Goal: Navigation & Orientation: Find specific page/section

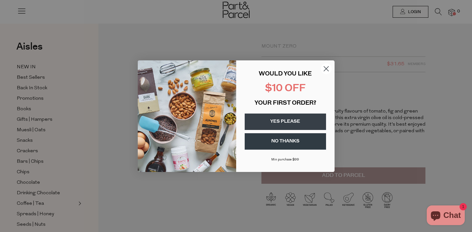
click at [327, 70] on circle "Close dialog" at bounding box center [326, 68] width 11 height 11
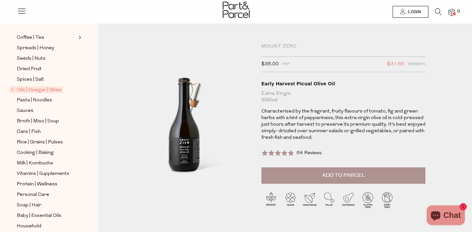
scroll to position [176, 0]
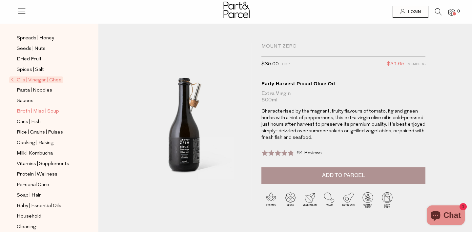
click at [54, 113] on span "Broth | Miso | Soup" at bounding box center [38, 112] width 42 height 8
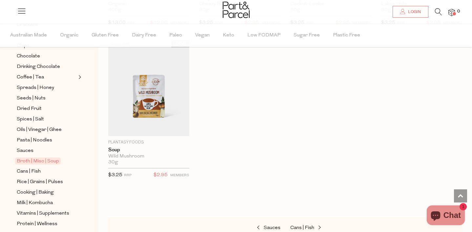
scroll to position [155, 0]
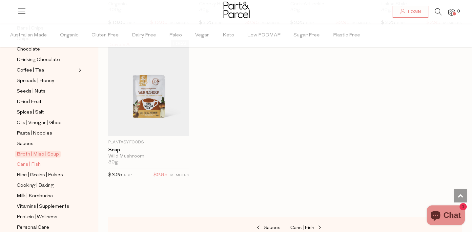
click at [33, 165] on span "Cans | Fish" at bounding box center [29, 165] width 24 height 8
